Goal: Task Accomplishment & Management: Manage account settings

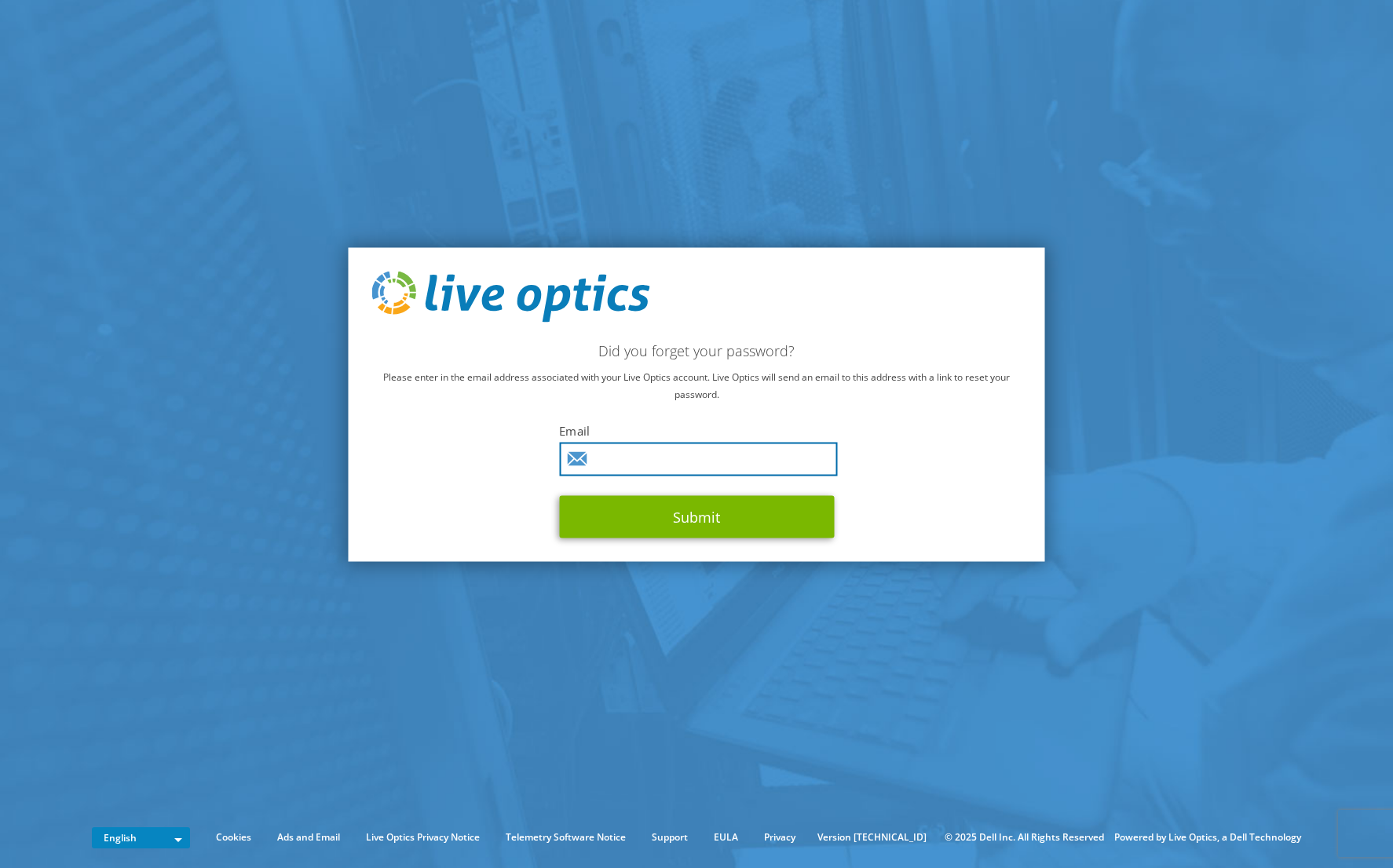
type input "mevans@utcsheffield.org.uk"
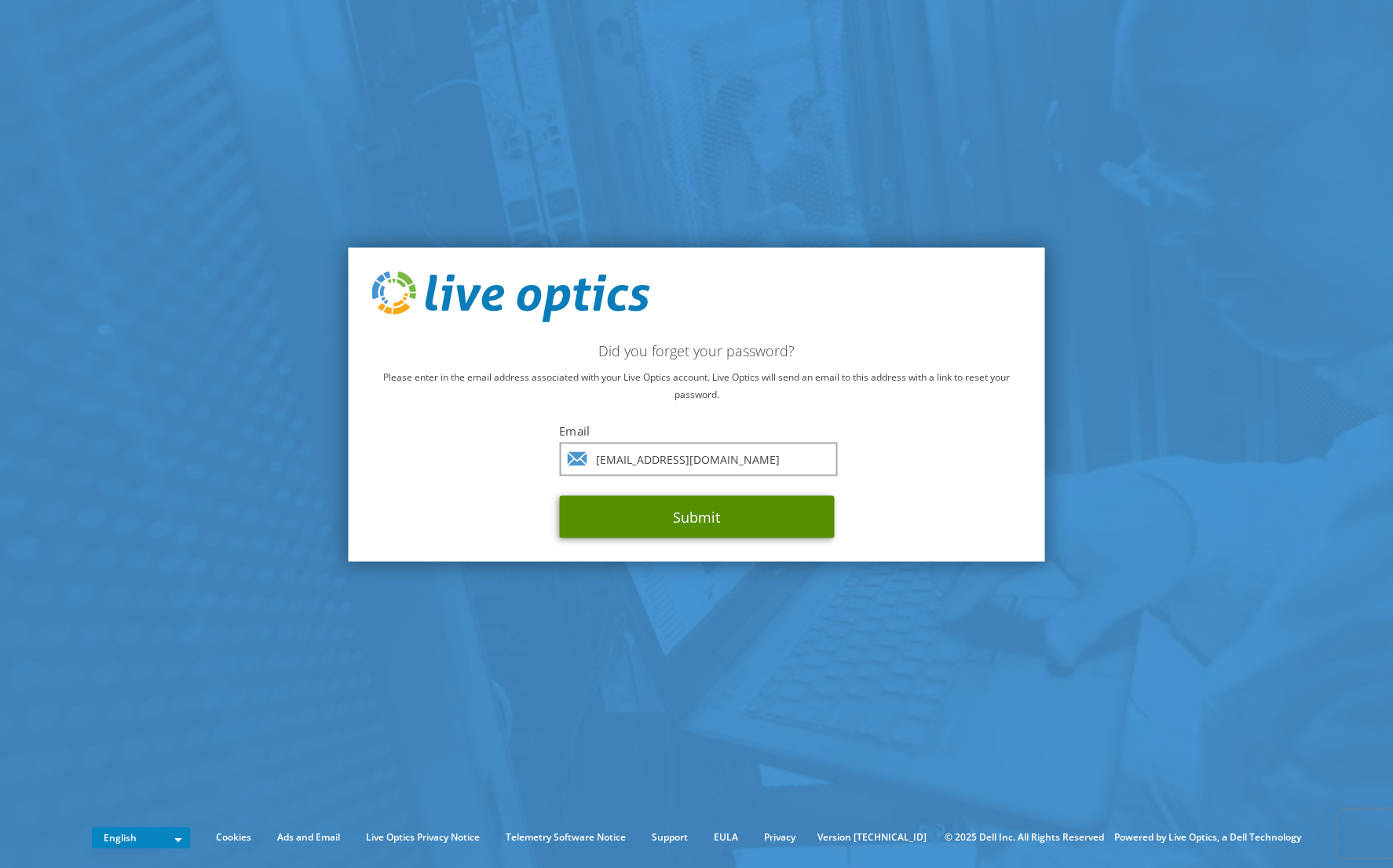
click at [716, 526] on button "Submit" at bounding box center [697, 518] width 275 height 43
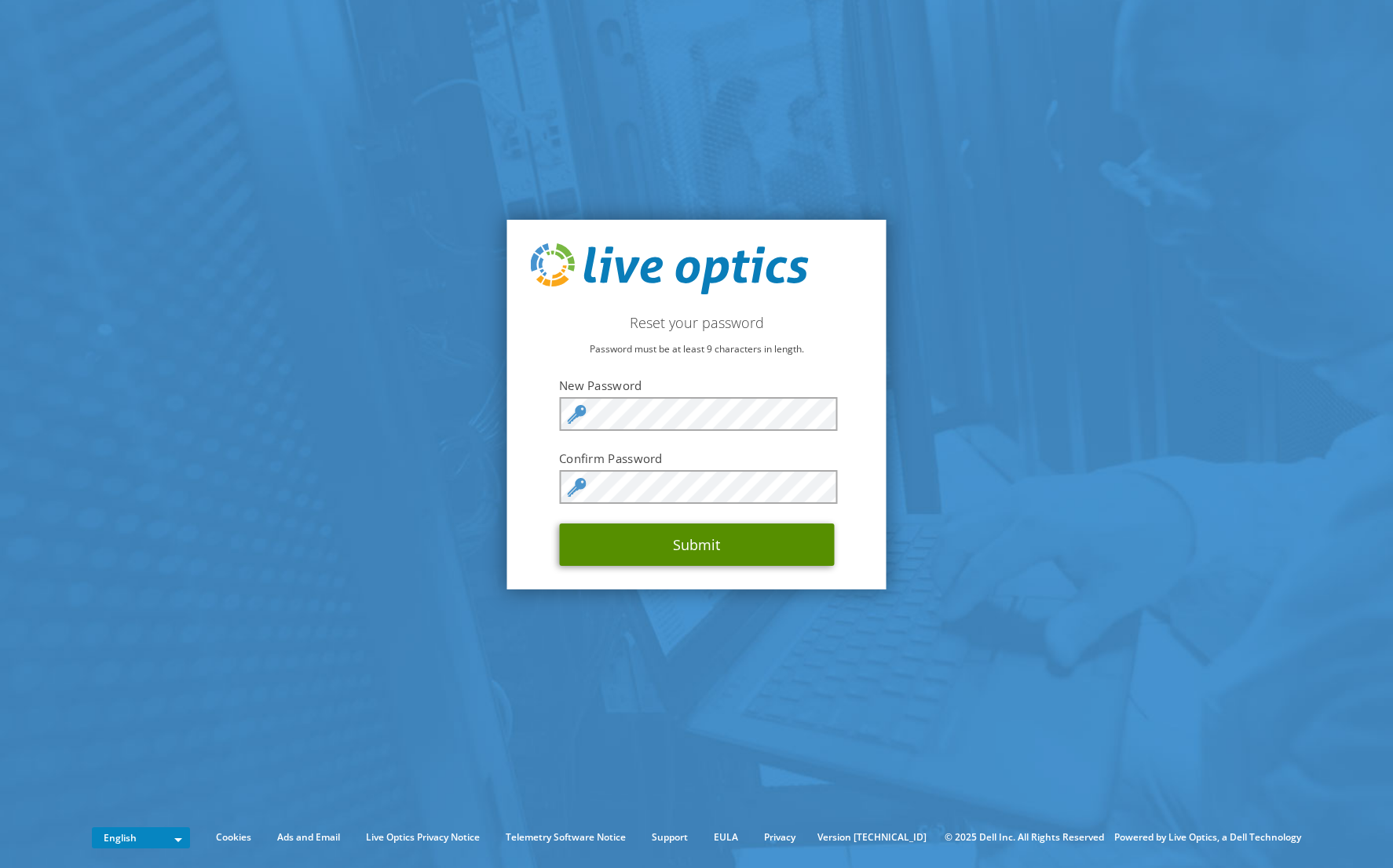
click at [748, 551] on button "Submit" at bounding box center [697, 546] width 275 height 43
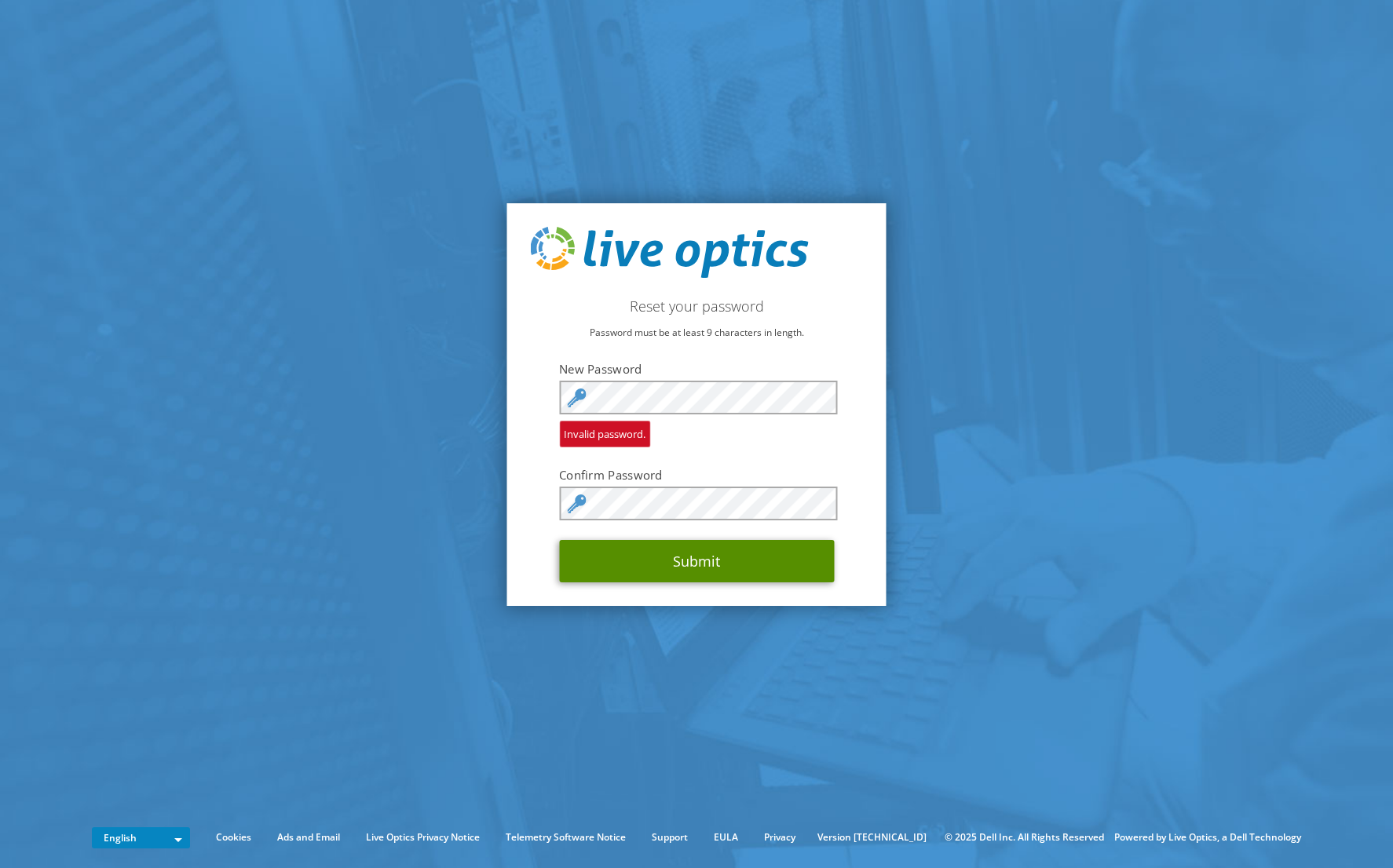
click at [701, 566] on button "Submit" at bounding box center [697, 561] width 275 height 43
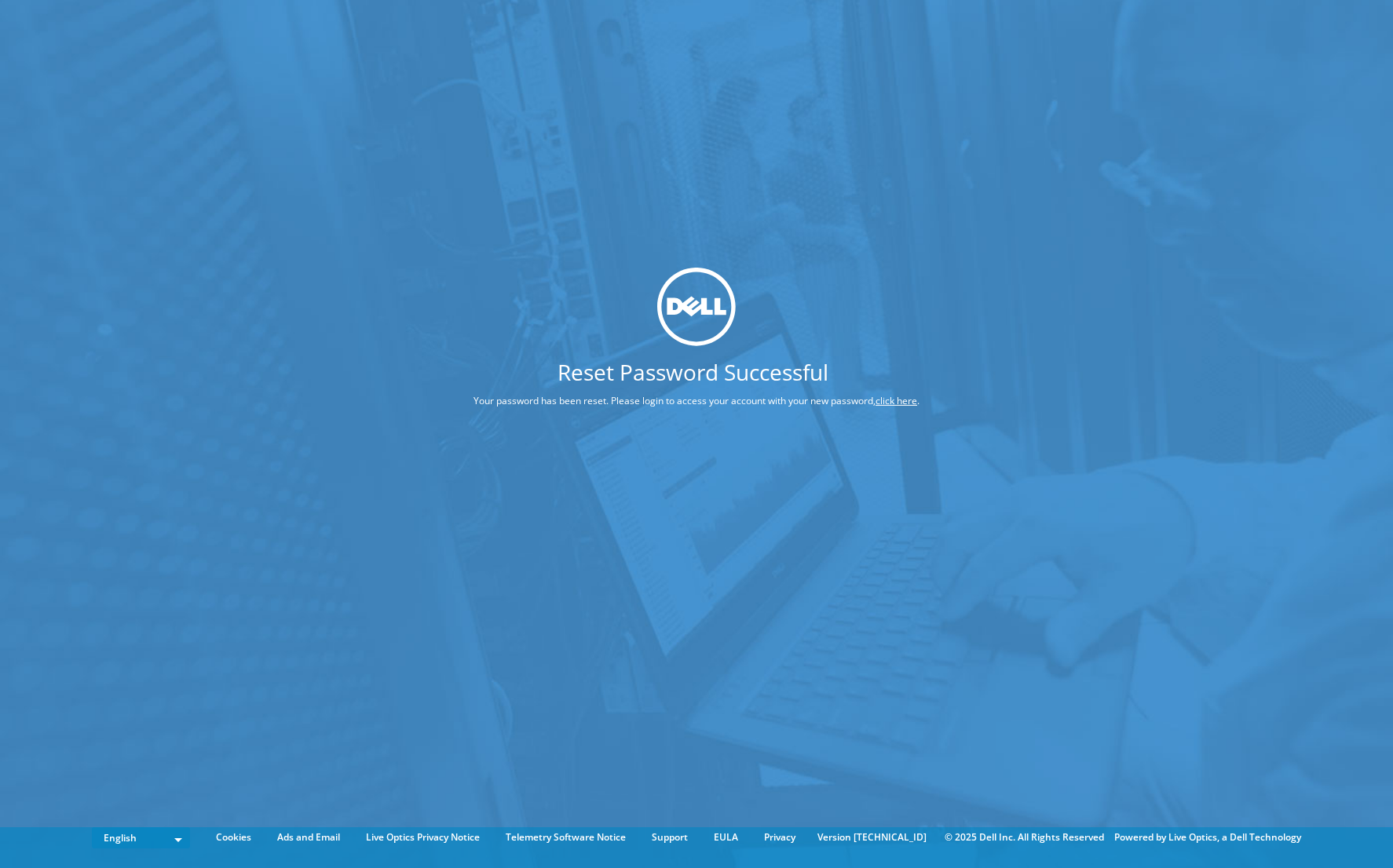
click at [907, 394] on link "click here" at bounding box center [896, 401] width 42 height 13
